Goal: Task Accomplishment & Management: Manage account settings

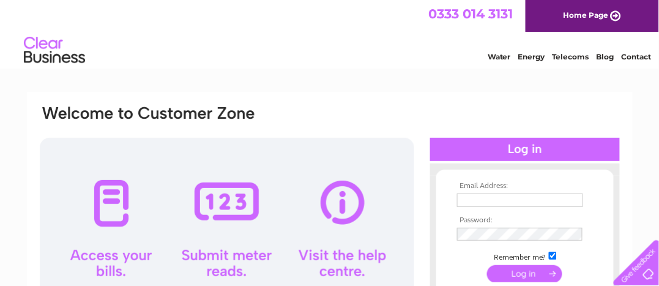
type input "[PERSON_NAME][EMAIL_ADDRESS][DOMAIN_NAME]"
click at [543, 272] on input "submit" at bounding box center [524, 273] width 75 height 17
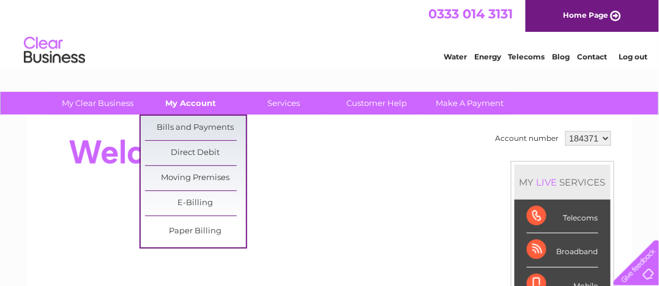
click at [184, 100] on link "My Account" at bounding box center [190, 103] width 101 height 23
click at [193, 125] on link "Bills and Payments" at bounding box center [195, 128] width 101 height 24
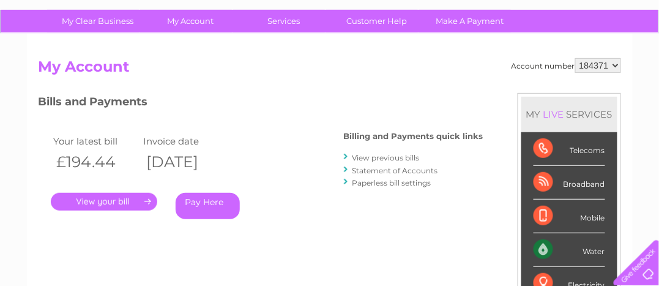
scroll to position [81, 0]
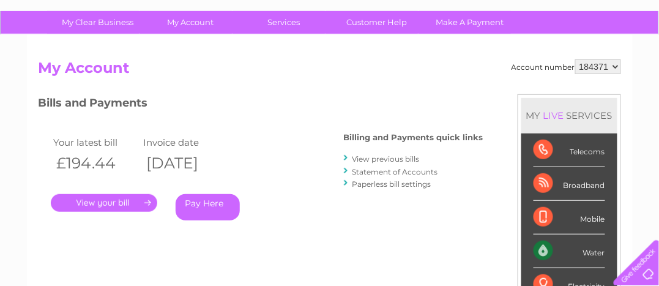
click at [111, 196] on link "." at bounding box center [104, 203] width 106 height 18
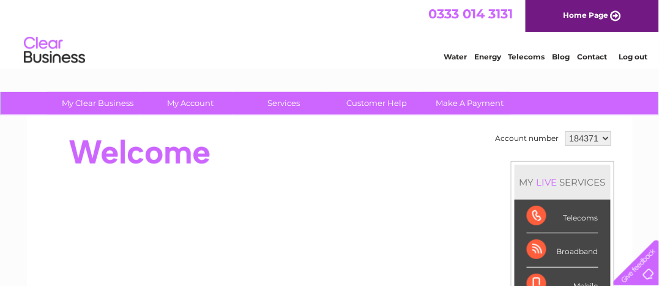
click at [638, 56] on link "Log out" at bounding box center [632, 56] width 29 height 9
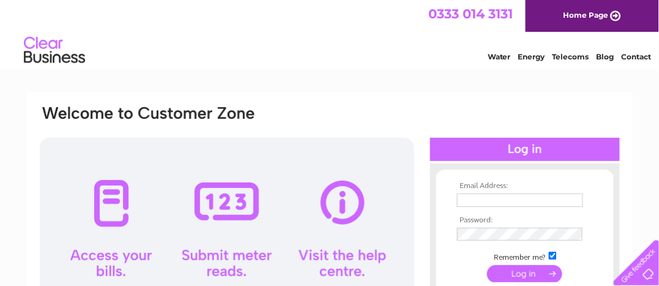
type input "parker-engines@unicombox.co.uk"
click at [545, 275] on input "submit" at bounding box center [524, 273] width 75 height 17
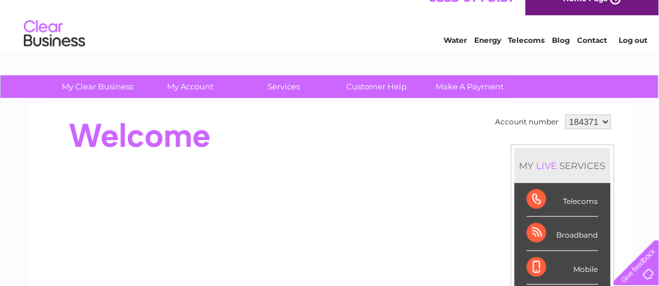
scroll to position [19, 0]
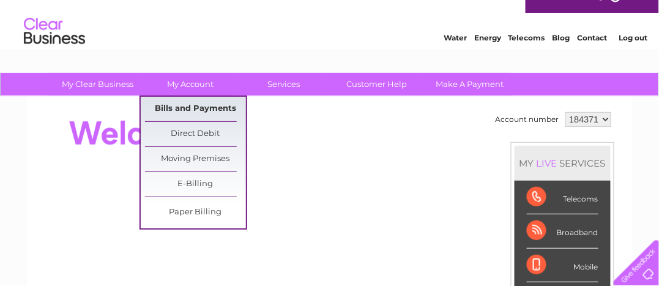
click at [187, 108] on link "Bills and Payments" at bounding box center [195, 109] width 101 height 24
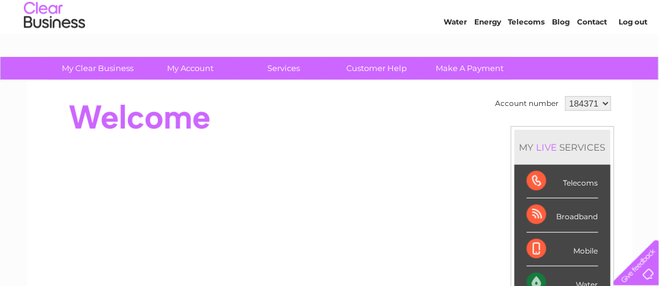
scroll to position [42, 0]
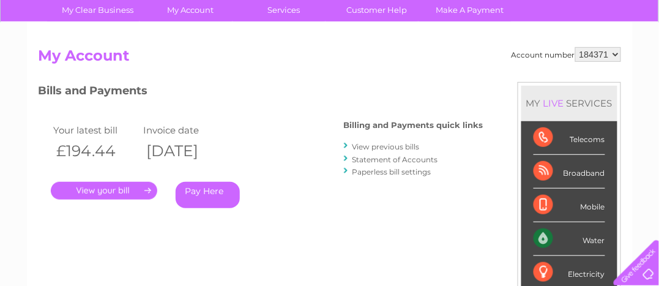
scroll to position [95, 0]
